Goal: Task Accomplishment & Management: Complete application form

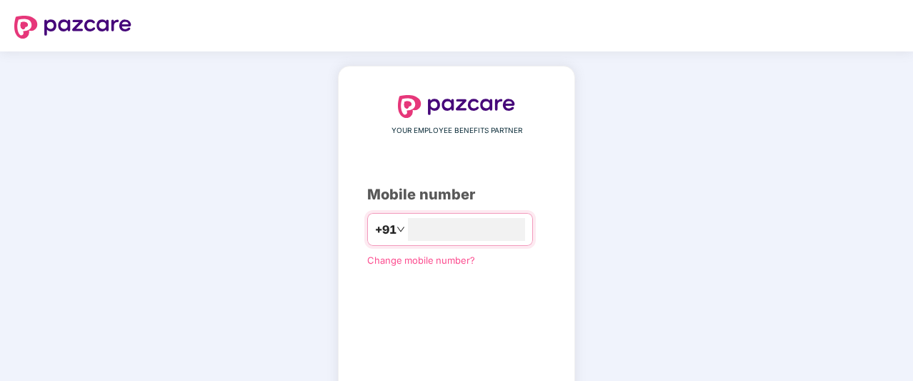
type input "*"
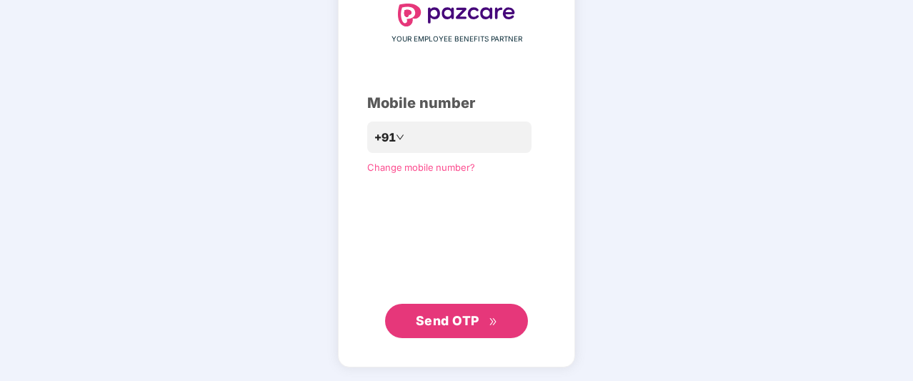
scroll to position [91, 0]
click at [493, 314] on span "Send OTP" at bounding box center [457, 322] width 82 height 20
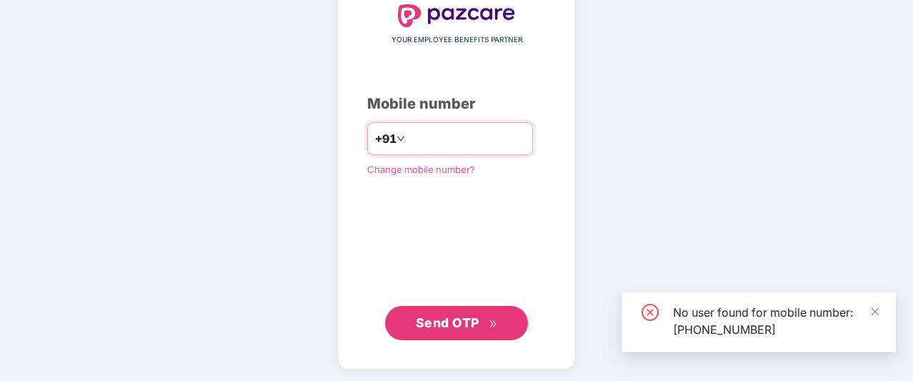
click at [484, 130] on input "**********" at bounding box center [466, 138] width 117 height 23
type input "*"
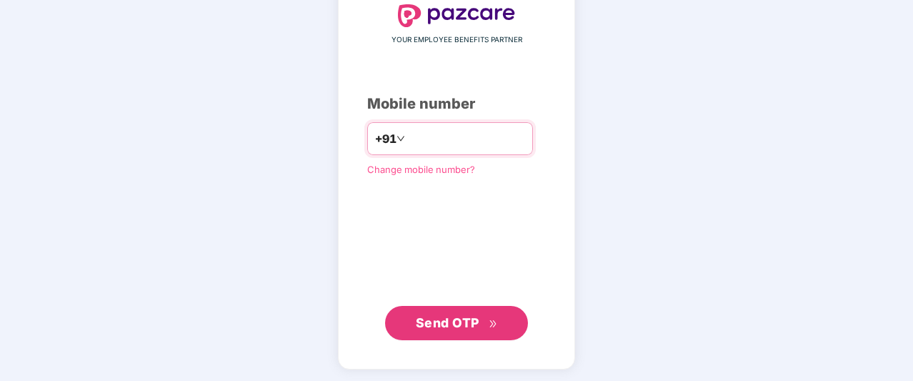
type input "**********"
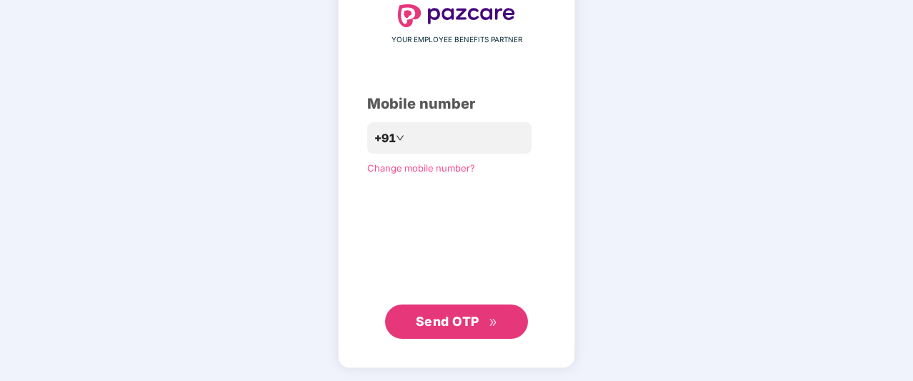
click at [475, 334] on button "Send OTP" at bounding box center [456, 321] width 143 height 34
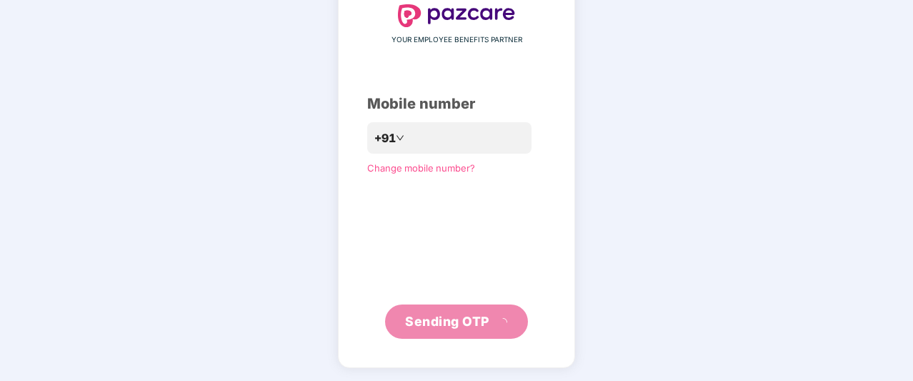
scroll to position [84, 0]
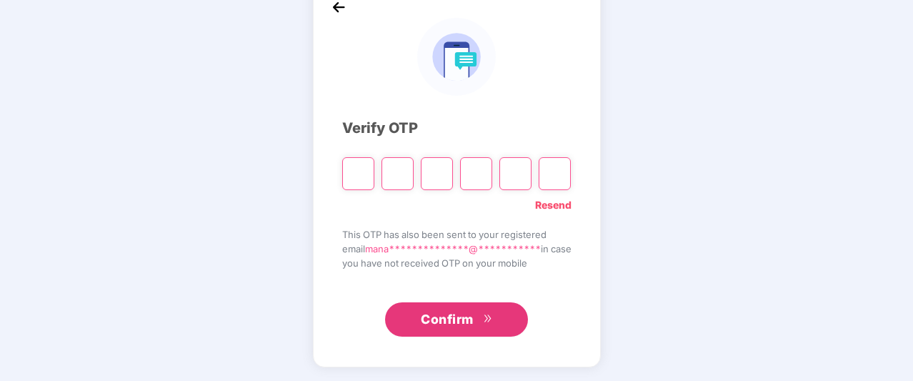
type input "*"
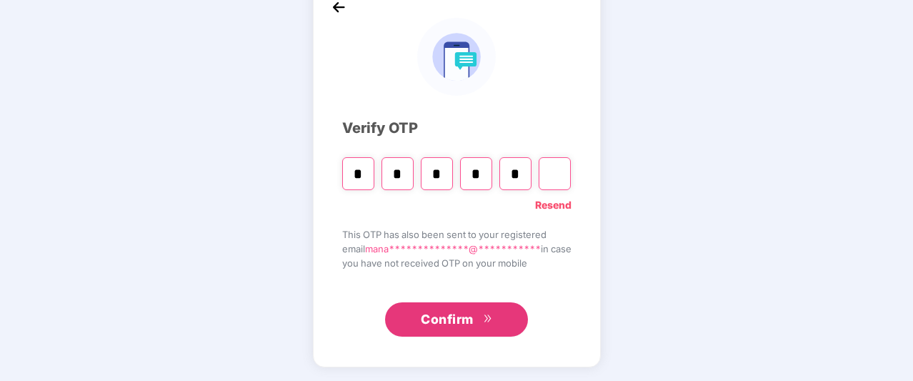
type input "*"
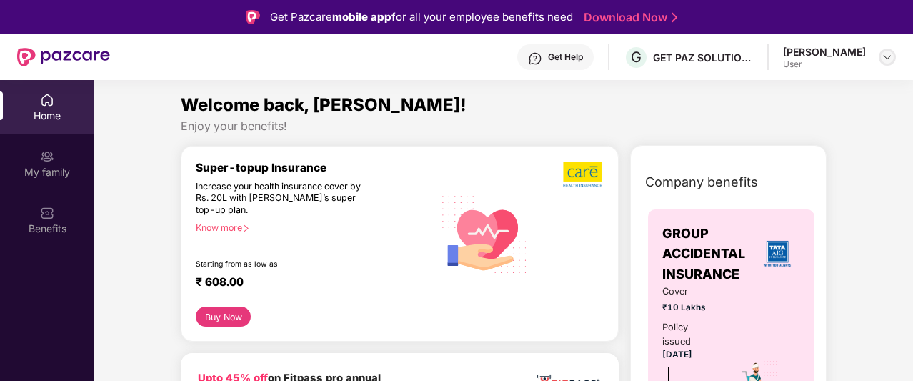
click at [884, 54] on img at bounding box center [887, 56] width 11 height 11
